Goal: Use online tool/utility: Use online tool/utility

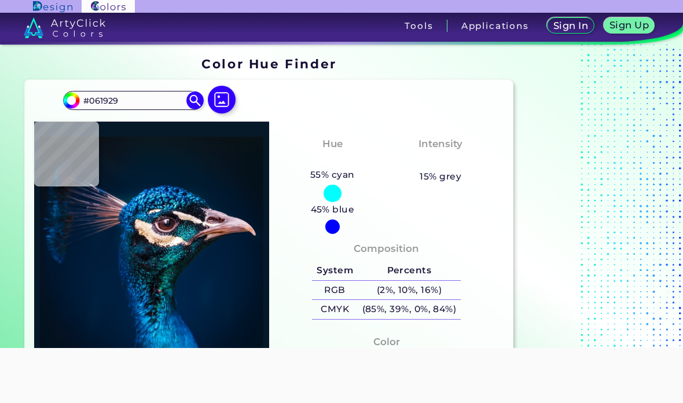
scroll to position [-3, 0]
type input "#0c131b"
type input "#0C131B"
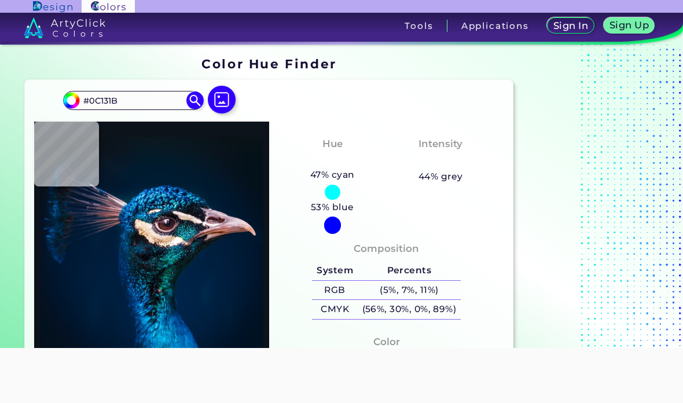
type input "#0b151e"
type input "#0B151E"
type input "#0a161e"
type input "#0A161E"
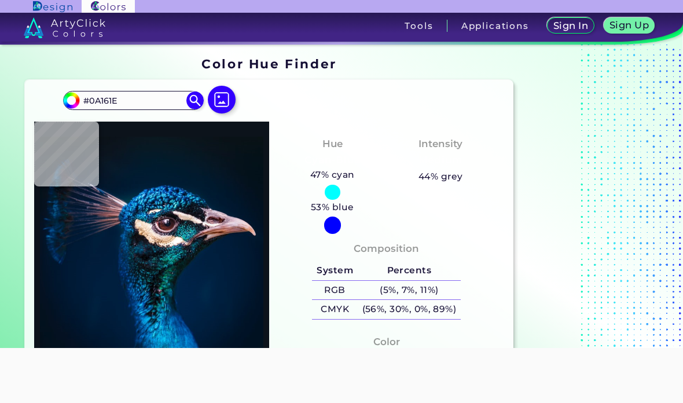
type input "#0a1720"
type input "#0A1720"
type input "#071822"
type input "#061927"
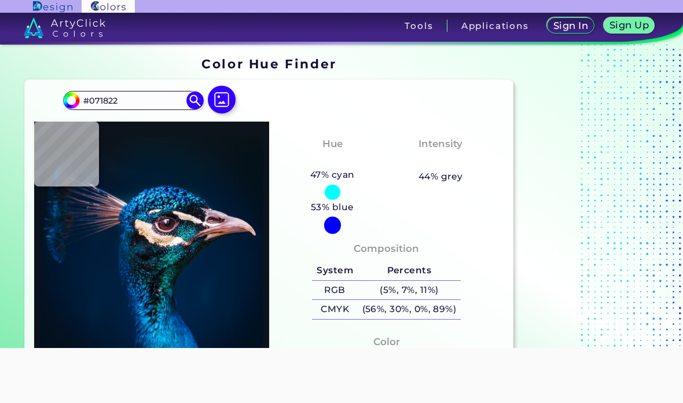
type input "#061927"
type input "#041a29"
type input "#041A29"
type input "#031a2a"
type input "#031A2A"
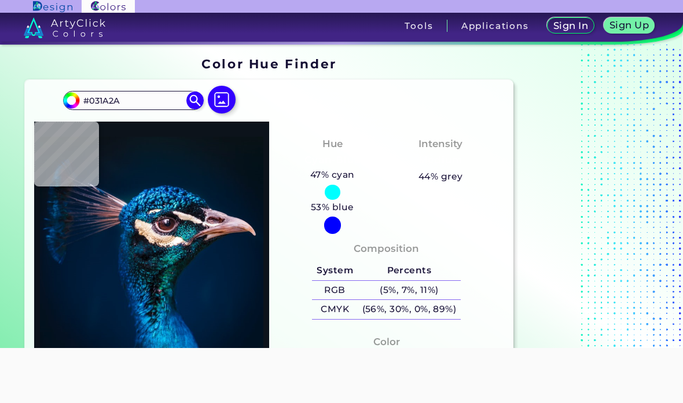
type input "#011a2c"
type input "#011A2C"
type input "#011b2b"
type input "#011B2B"
type input "#021b2d"
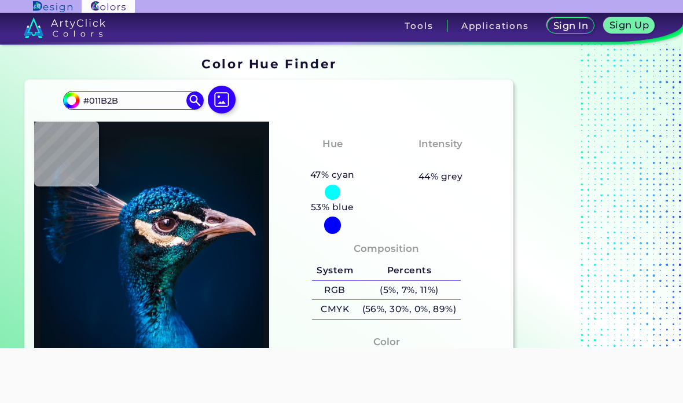
type input "#021B2D"
type input "#001b30"
type input "#001B30"
type input "#001c31"
type input "#001C31"
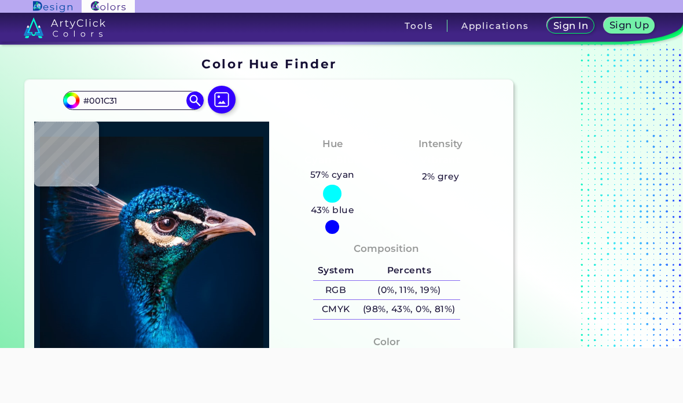
type input "#011c31"
type input "#011C31"
type input "#011b32"
type input "#011B32"
type input "#031a34"
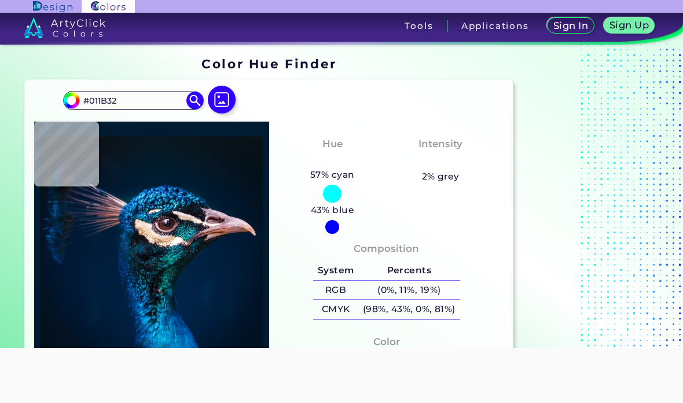
type input "#031A34"
type input "#011c30"
type input "#011C30"
type input "#021f35"
type input "#021F35"
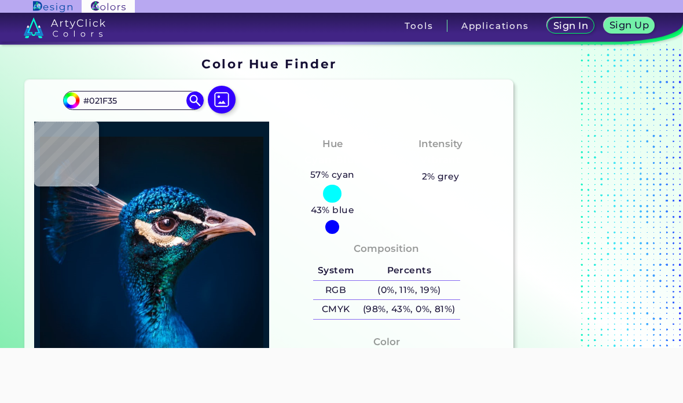
type input "#002644"
type input "#1b7fbd"
type input "#1B7FBD"
type input "#084581"
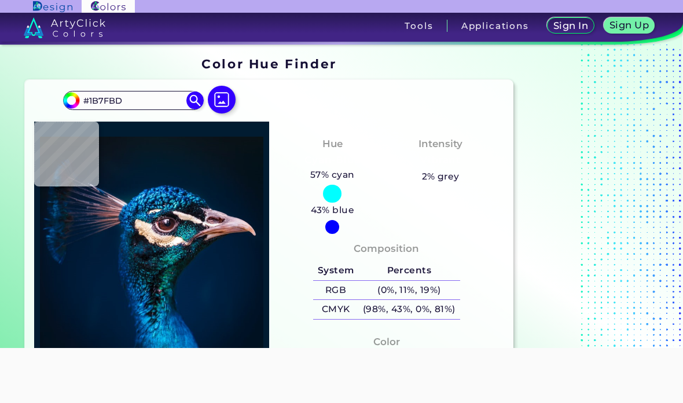
type input "#084581"
type input "#012854"
type input "#2a9fde"
type input "#2A9FDE"
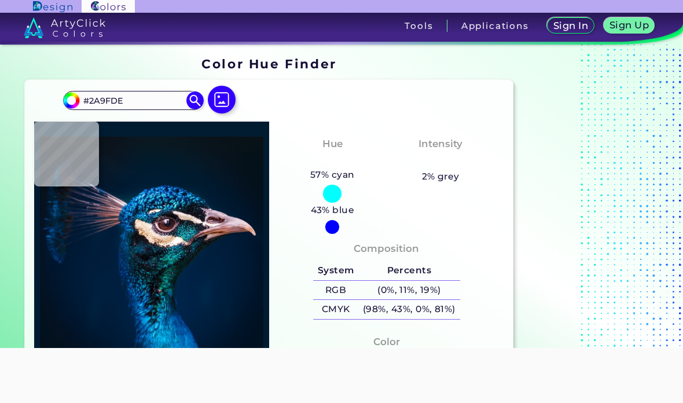
type input "#00214b"
type input "#00214B"
type input "#053d6d"
type input "#053D6D"
type input "#002a4b"
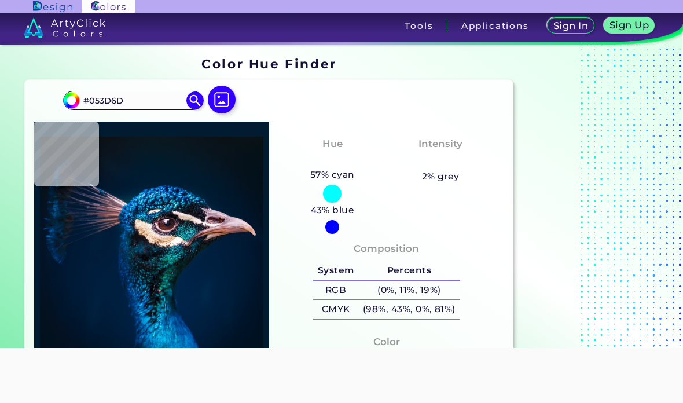
type input "#002A4B"
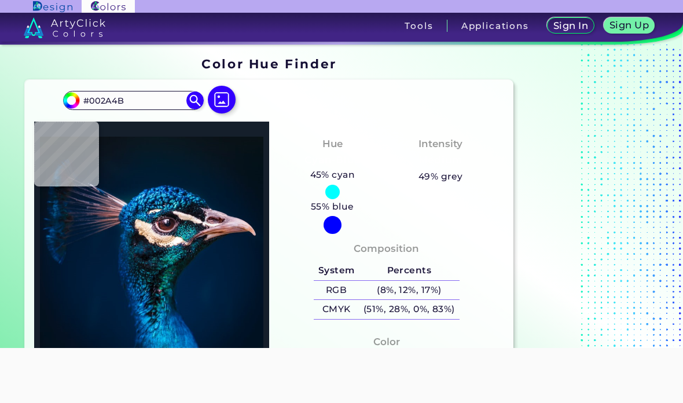
type input "#151f2b"
type input "#151F2B"
type input "#e7cbbb"
type input "#E7CBBB"
type input "#201921"
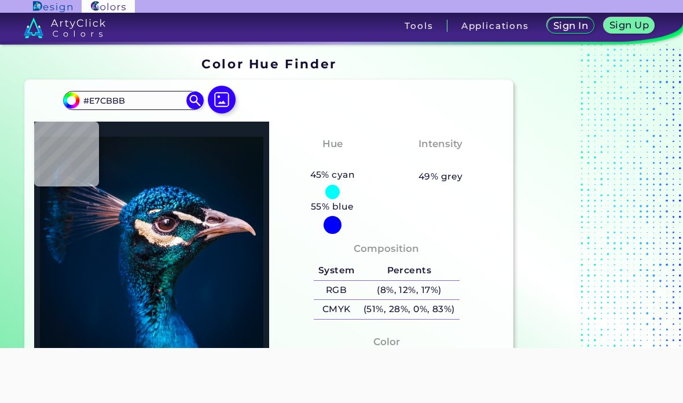
type input "#201921"
type input "#243d45"
type input "#243D45"
type input "#114c5c"
type input "#114C5C"
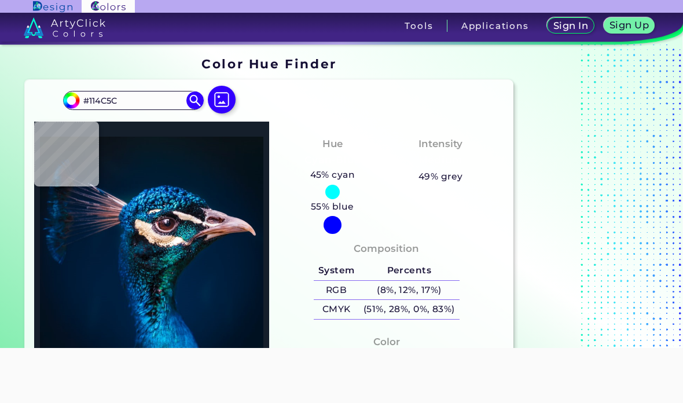
type input "#4ac3c8"
type input "#4AC3C8"
type input "#19a3b7"
type input "#19A3B7"
type input "#0a5c74"
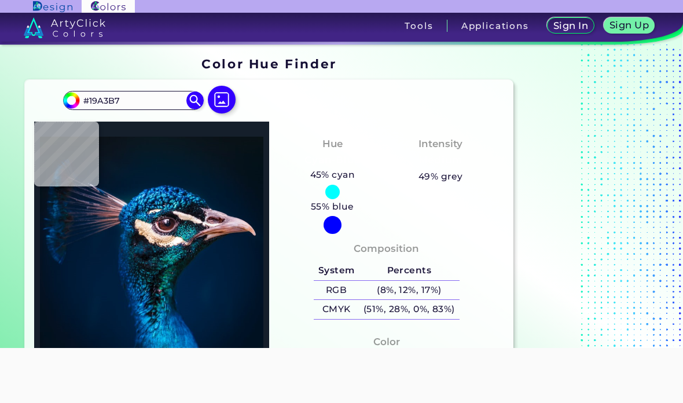
type input "#0A5C74"
type input "#0e8594"
type input "#0E8594"
type input "#2897a2"
type input "#2897A2"
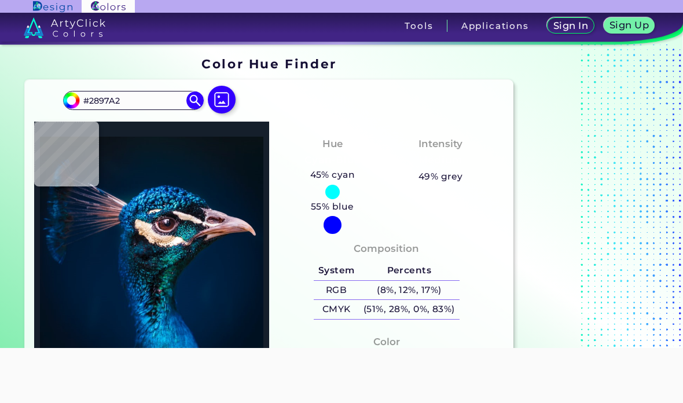
type input "#0f676b"
type input "#0F676B"
type input "#388f94"
type input "#388F94"
type input "#416c6f"
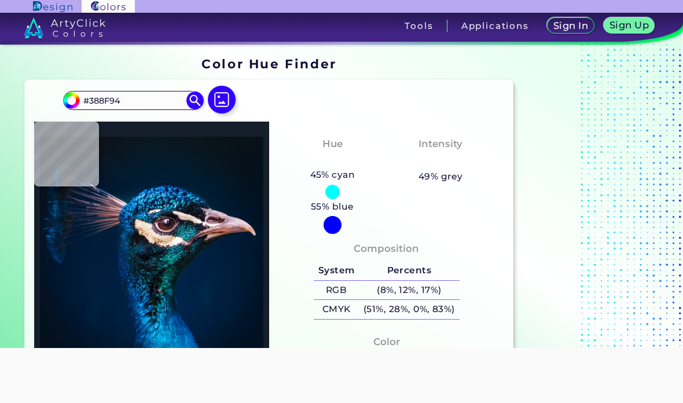
type input "#416C6F"
type input "#fde1d6"
type input "#FDE1D6"
type input "#927477"
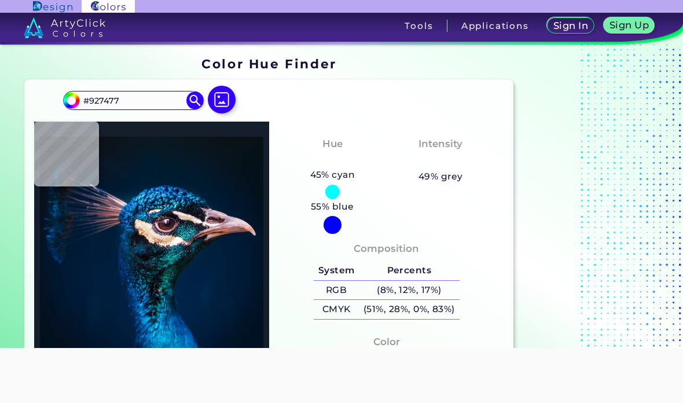
type input "#ddc6c8"
type input "#DDC6C8"
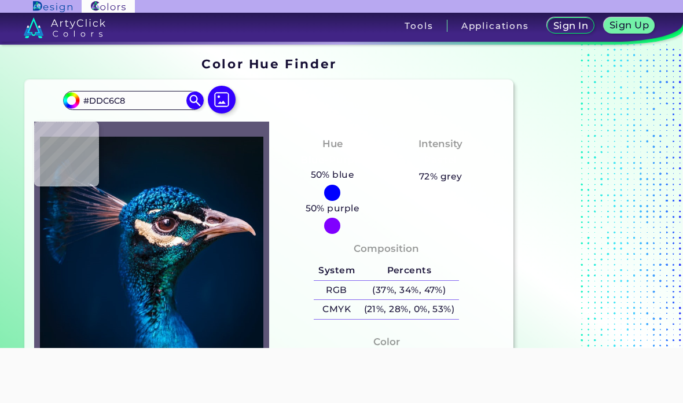
type input "#5e5677"
type input "#5E5677"
type input "#2c597c"
type input "#2C597C"
type input "#366076"
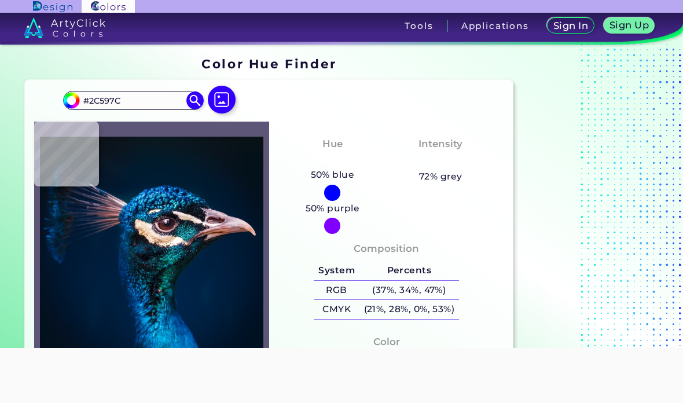
type input "#366076"
type input "#277ba6"
type input "#277BA6"
type input "#1984b2"
type input "#1984B2"
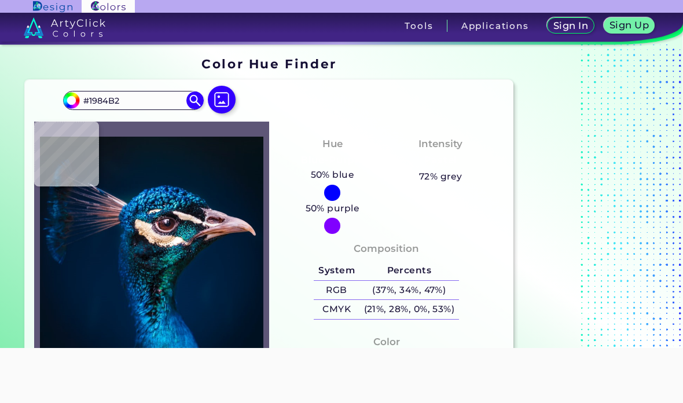
type input "#0e6397"
type input "#0E6397"
type input "#154e7b"
type input "#154E7B"
type input "#1c5c7b"
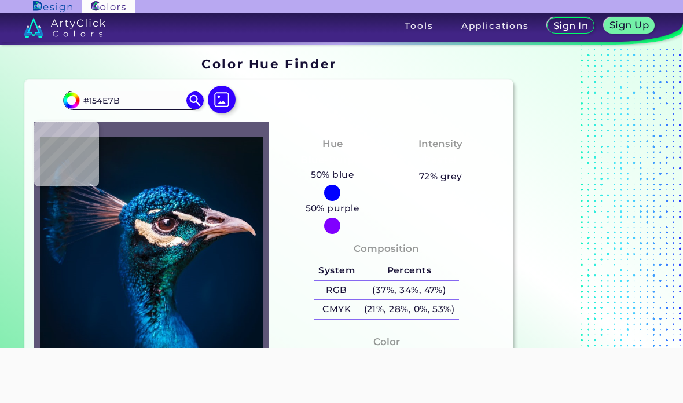
type input "#1C5C7B"
type input "#165b7d"
type input "#165B7D"
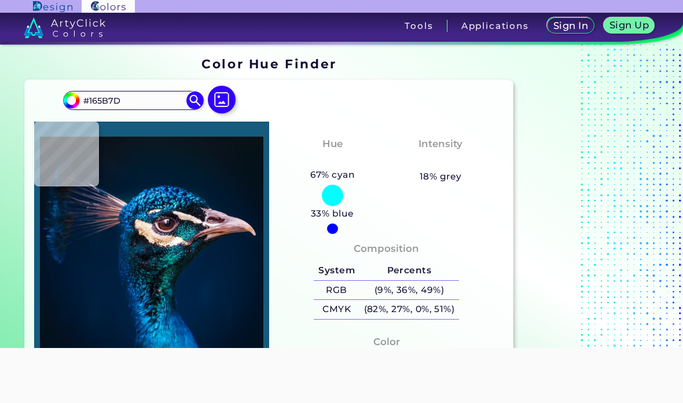
type input "#0b6183"
type input "#0B6183"
type input "#26aebc"
type input "#26AEBC"
type input "#0d8086"
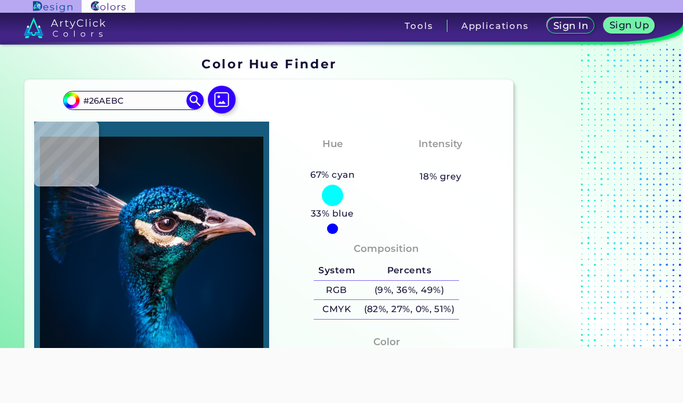
type input "#0D8086"
type input "#898992"
type input "#b89ea0"
type input "#B89EA0"
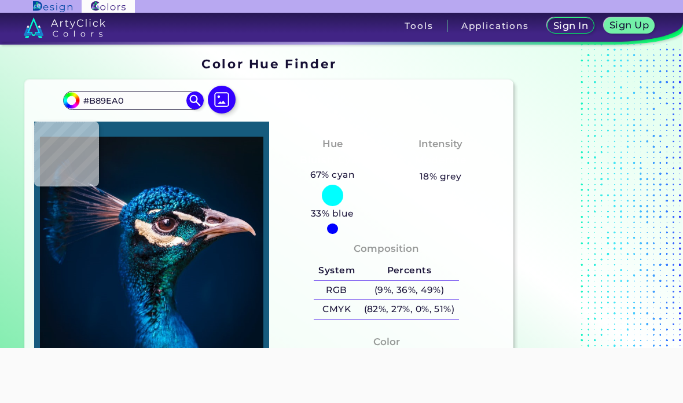
type input "#a18281"
type input "#A18281"
type input "#927a77"
type input "#927A77"
type input "#89716b"
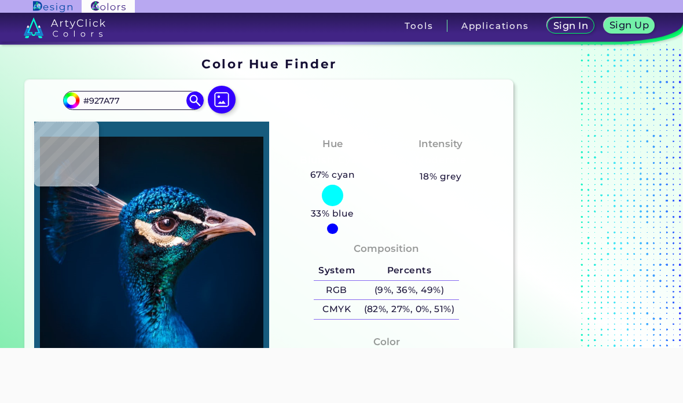
type input "#89716B"
type input "#87726e"
type input "#87726E"
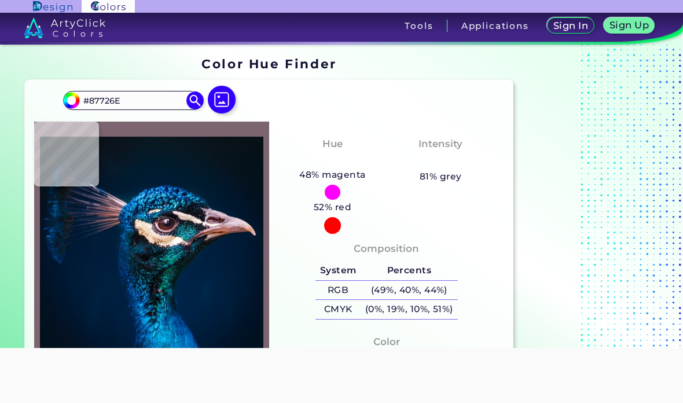
type input "#7c6570"
type input "#7C6570"
type input "#1c202a"
type input "#1C202A"
type input "#b4a69d"
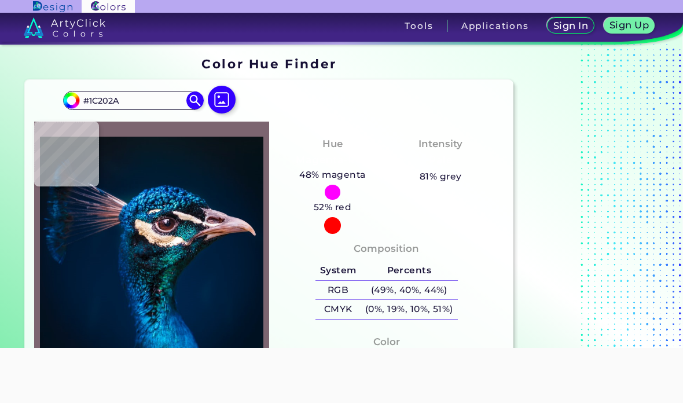
type input "#B4A69D"
type input "#d8c1b8"
type input "#D8C1B8"
type input "#fde8e0"
type input "#FDE8E0"
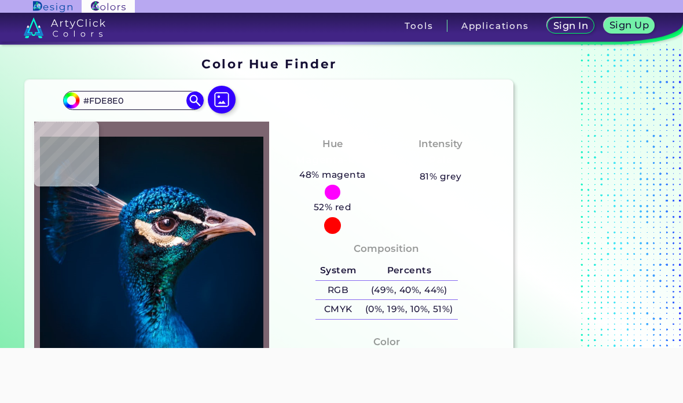
type input "#f7dfd9"
type input "#F7DFD9"
type input "#fdf3e5"
type input "#FDF3E5"
type input "#dbcbba"
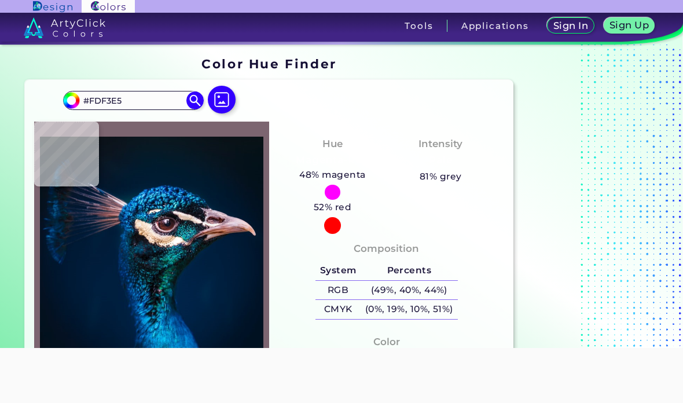
type input "#DBCBBA"
type input "#fff0df"
type input "#FFF0DF"
type input "#ffe8da"
type input "#FFE8DA"
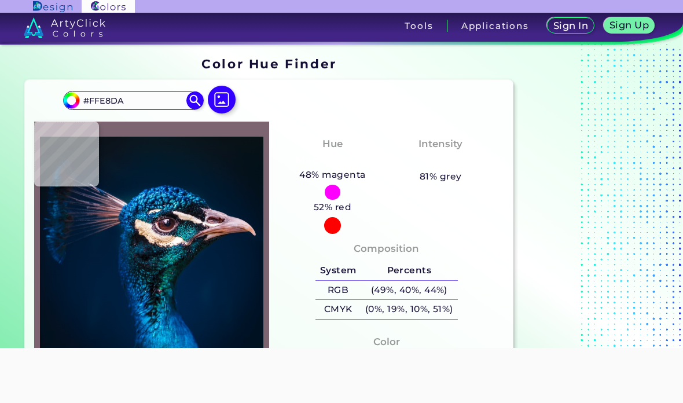
type input "#eed1be"
type input "#EED1BE"
type input "#f9e8d5"
type input "#F9E8D5"
type input "#feeddf"
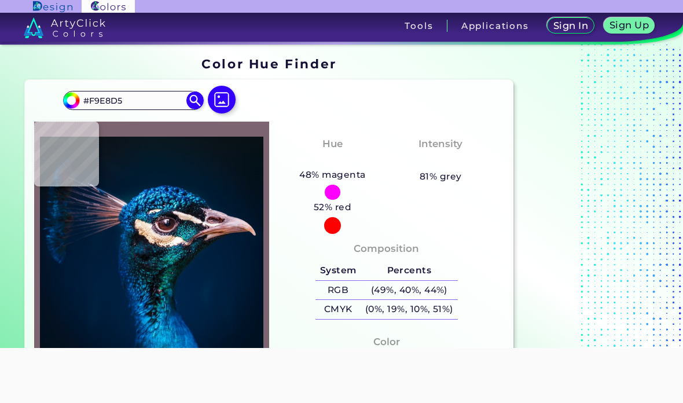
type input "#FEEDDF"
type input "#896b53"
type input "#896B53"
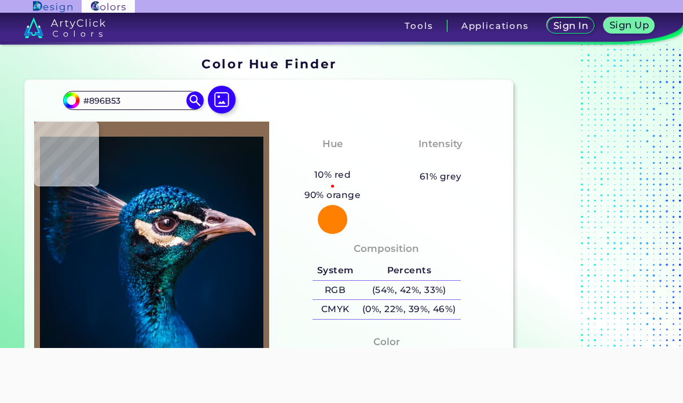
type input "#ae8962"
type input "#AE8962"
type input "#cba177"
type input "#CBA177"
type input "#b88a62"
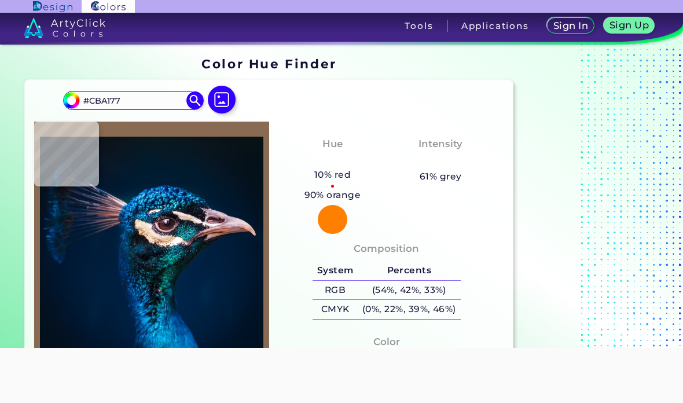
type input "#B88A62"
type input "#885837"
type input "#ca9e79"
type input "#CA9E79"
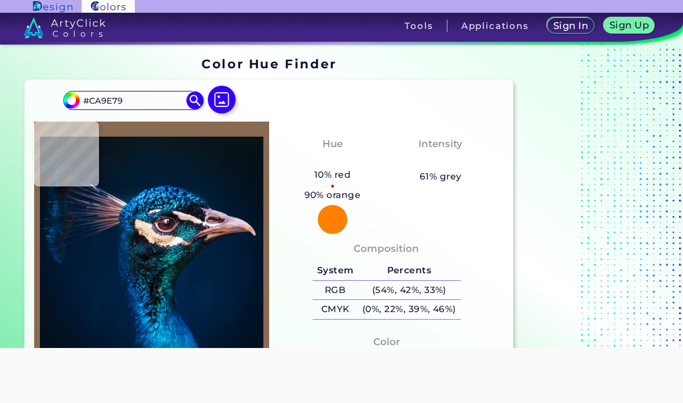
type input "#b07f5e"
type input "#B07F5E"
type input "#c6977c"
type input "#C6977C"
type input "#dcb49d"
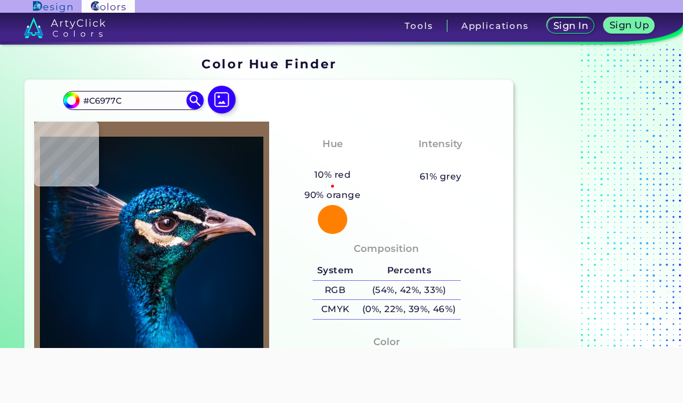
type input "#DCB49D"
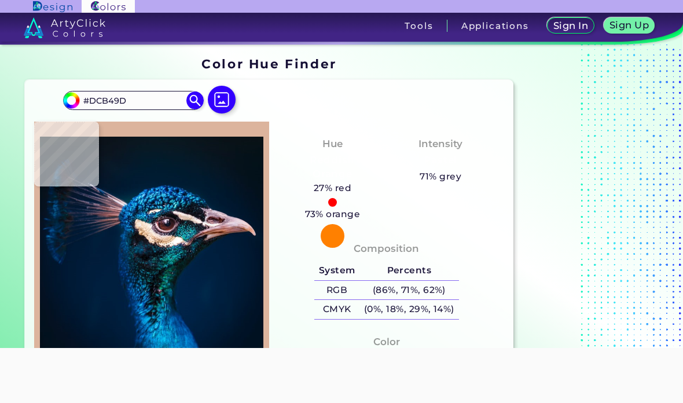
type input "#f8dcc7"
type input "#F8DCC7"
type input "#f7dcc9"
type input "#F7DCC9"
type input "#f8e9de"
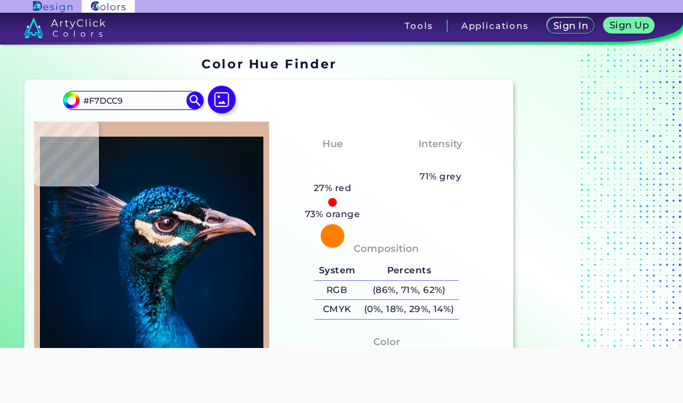
type input "#F8E9DE"
type input "#dac6b9"
type input "#DAC6B9"
type input "#e4d3c8"
type input "#E4D3C8"
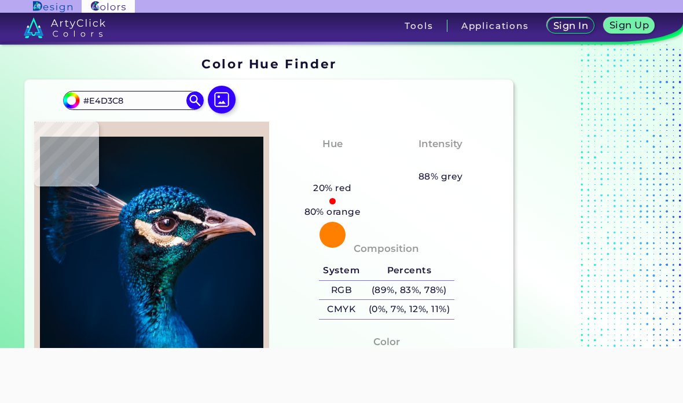
type input "#f1e2db"
type input "#F1E2DB"
type input "#e6d7d3"
type input "#E6D7D3"
type input "#d8c7cc"
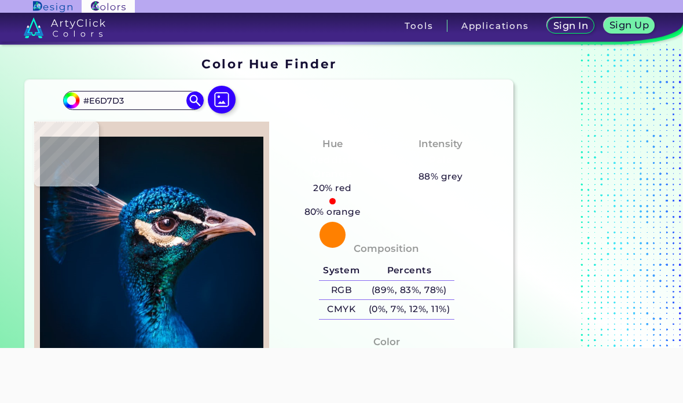
type input "#D8C7CC"
type input "#ad99a0"
type input "#AD99A0"
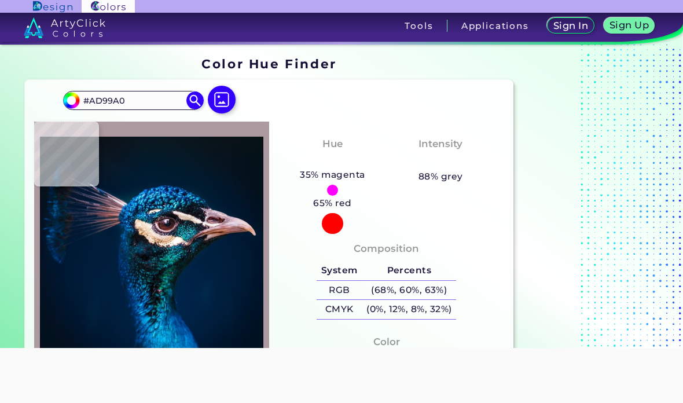
type input "#89737d"
type input "#89737D"
type input "#594657"
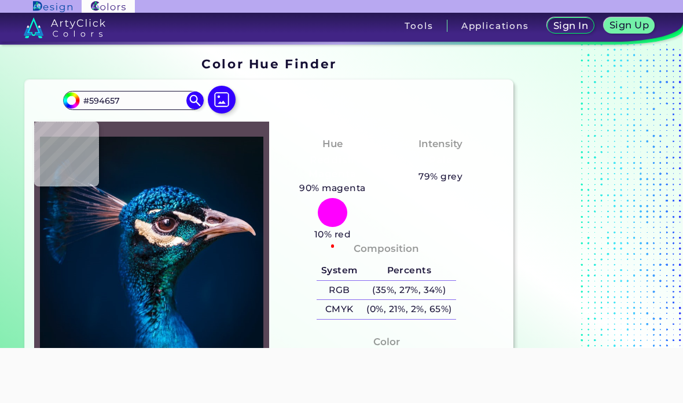
type input "#342537"
type input "#5b4e60"
type input "#5B4E60"
type input "#ab9bab"
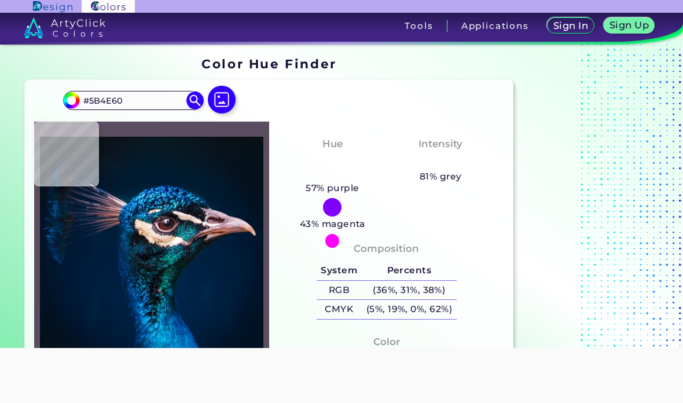
type input "#AB9BAB"
type input "#8b8091"
type input "#8B8091"
type input "#392837"
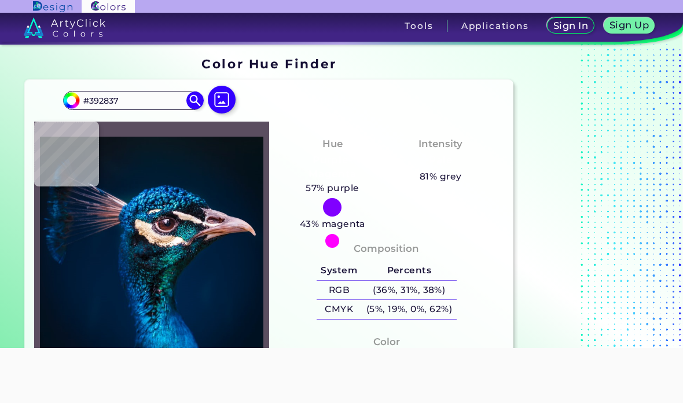
type input "#221223"
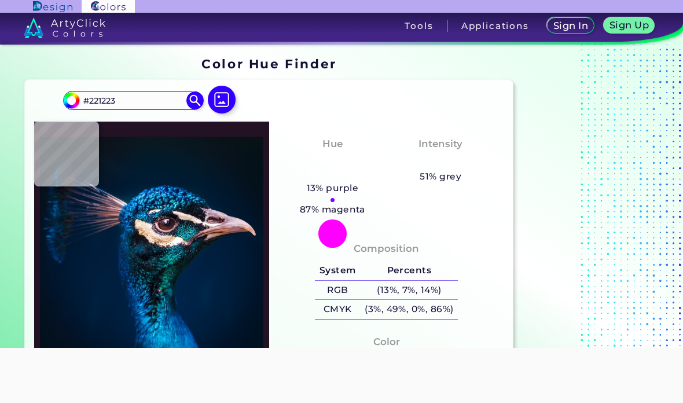
type input "#4a2f3d"
type input "#4A2F3D"
